Goal: Task Accomplishment & Management: Manage account settings

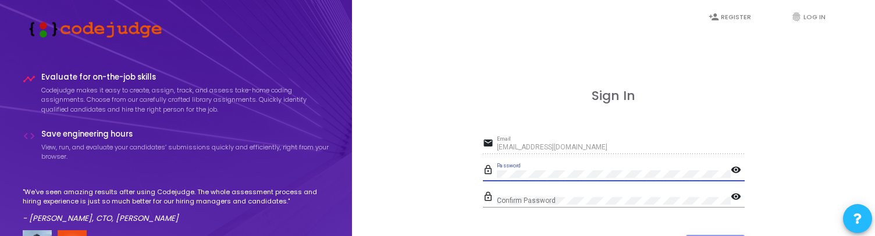
click at [736, 170] on mat-icon "visibility" at bounding box center [738, 171] width 14 height 14
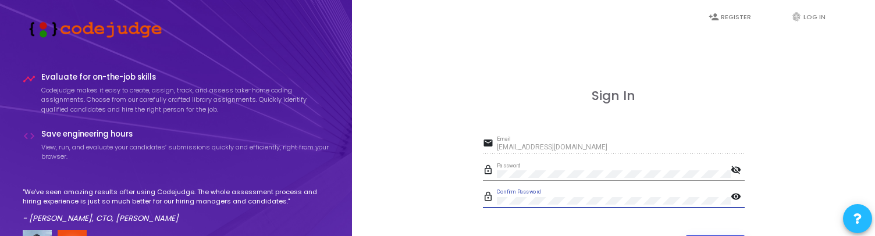
scroll to position [108, 0]
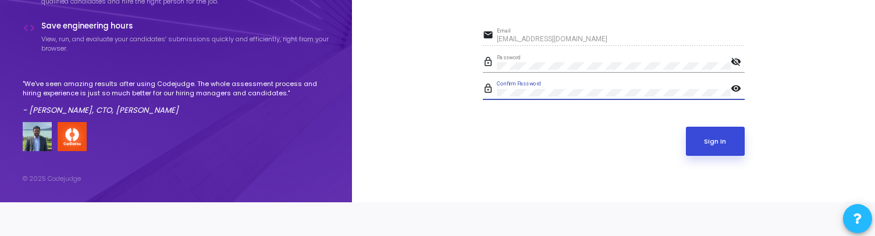
click at [724, 135] on button "Sign In" at bounding box center [715, 141] width 59 height 29
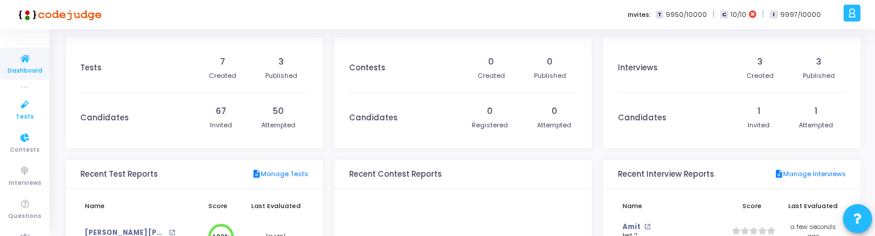
click at [25, 113] on span "Tests" at bounding box center [25, 117] width 18 height 10
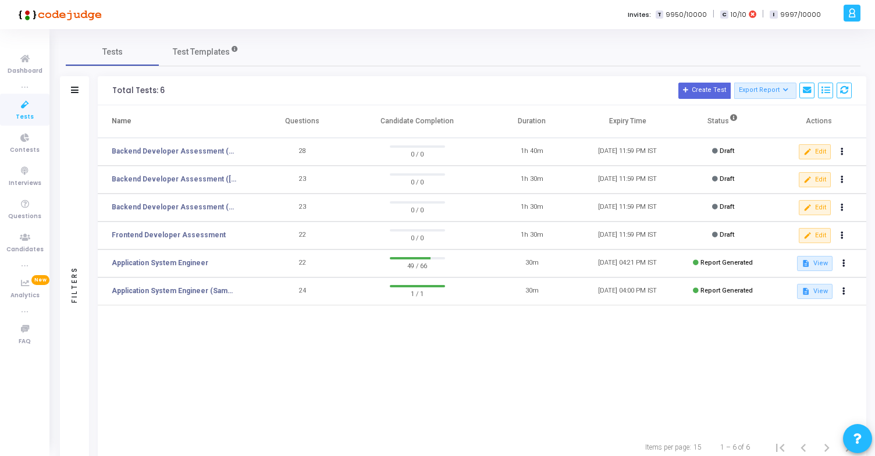
click at [853, 12] on icon at bounding box center [852, 12] width 9 height 13
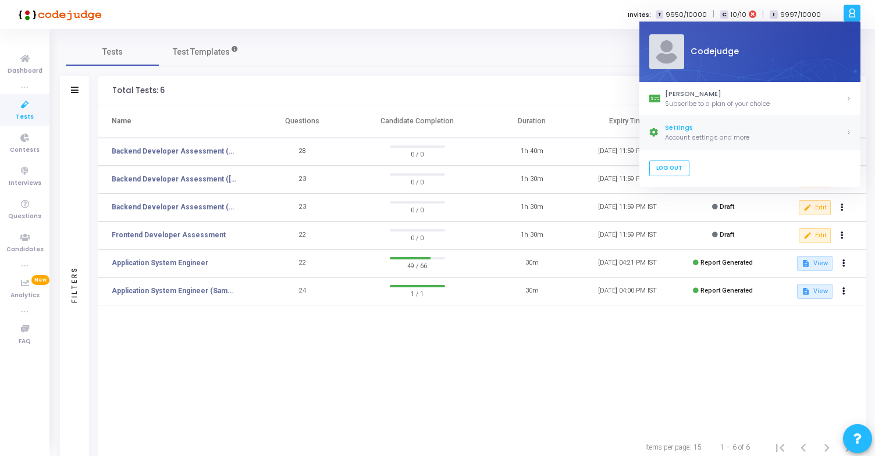
click at [739, 130] on div "Settings" at bounding box center [755, 128] width 181 height 10
select select "91"
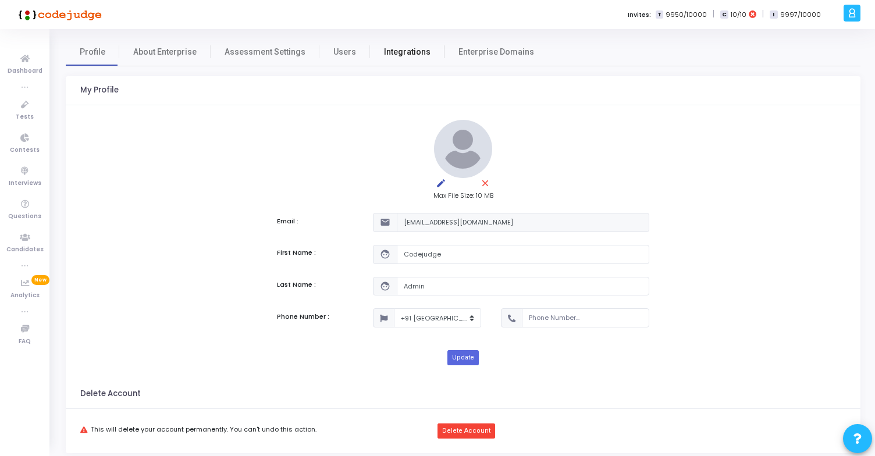
click at [386, 50] on span "Integrations" at bounding box center [407, 52] width 47 height 12
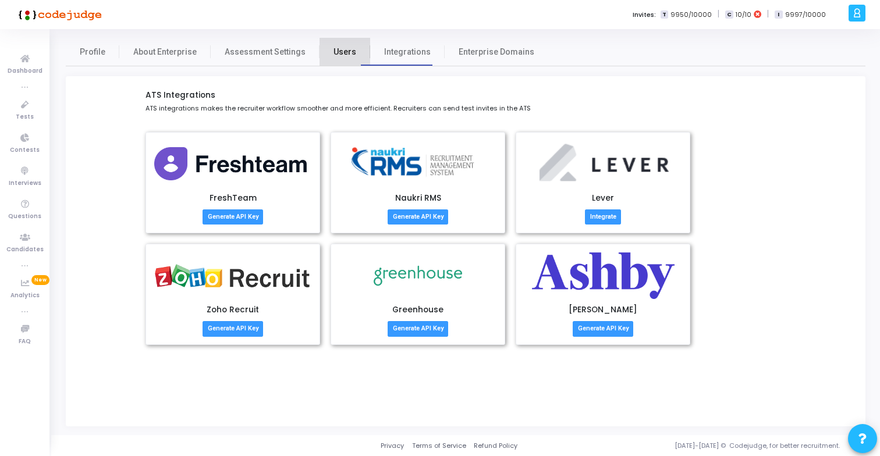
click at [343, 52] on span "Users" at bounding box center [344, 52] width 23 height 12
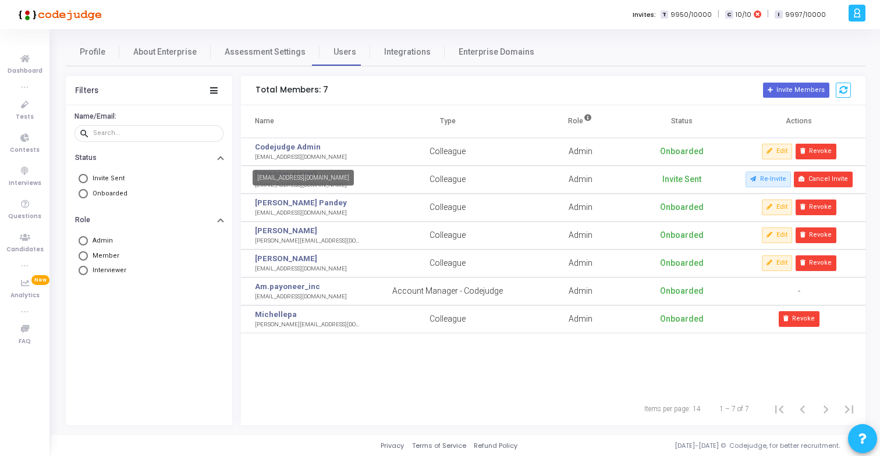
click at [280, 157] on div "[EMAIL_ADDRESS][DOMAIN_NAME]" at bounding box center [301, 157] width 92 height 9
click at [856, 16] on icon at bounding box center [856, 12] width 9 height 13
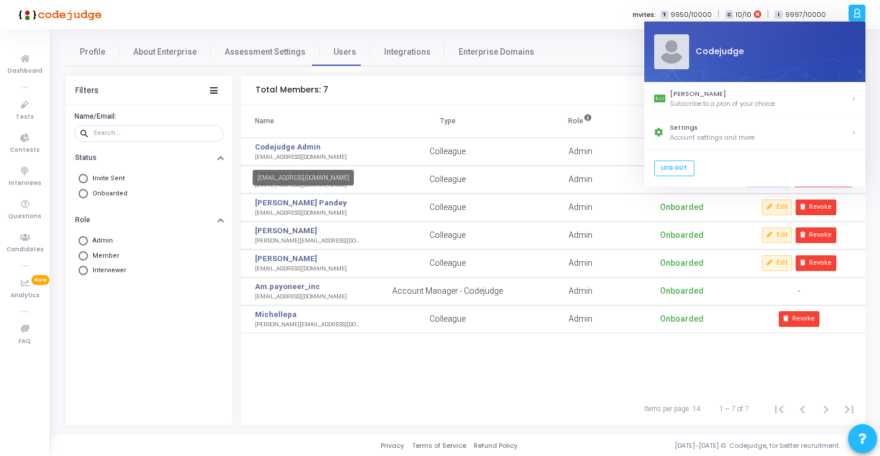
click at [289, 158] on div "[EMAIL_ADDRESS][DOMAIN_NAME]" at bounding box center [301, 157] width 92 height 9
